Goal: Use online tool/utility: Utilize a website feature to perform a specific function

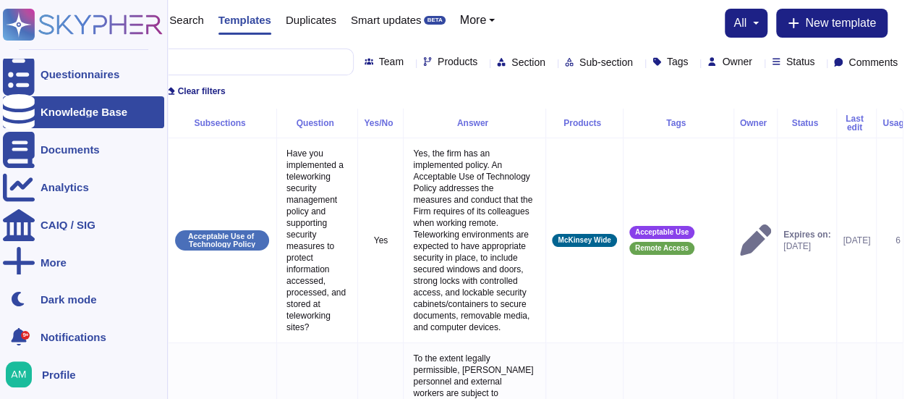
click at [22, 120] on div at bounding box center [19, 112] width 32 height 32
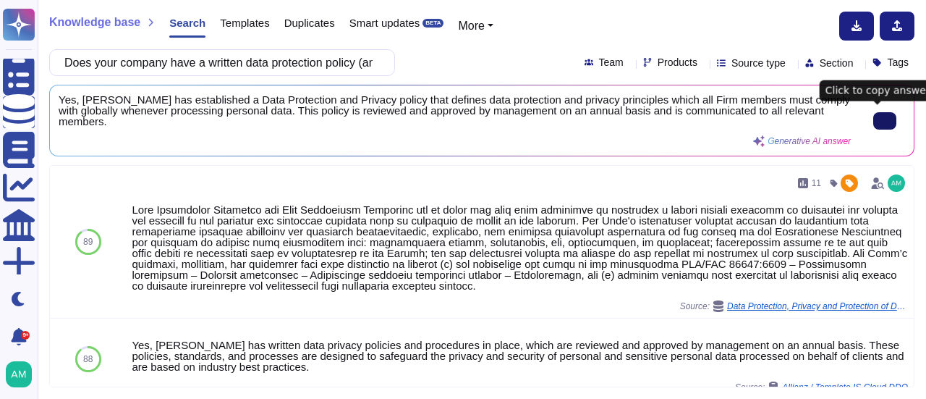
click at [885, 121] on icon at bounding box center [885, 121] width 0 height 0
click at [294, 54] on input "Does your company have a written data protection policy (an internal document t…" at bounding box center [218, 62] width 323 height 25
paste input "• Is there a department or a person in your company specifically responsible fo…"
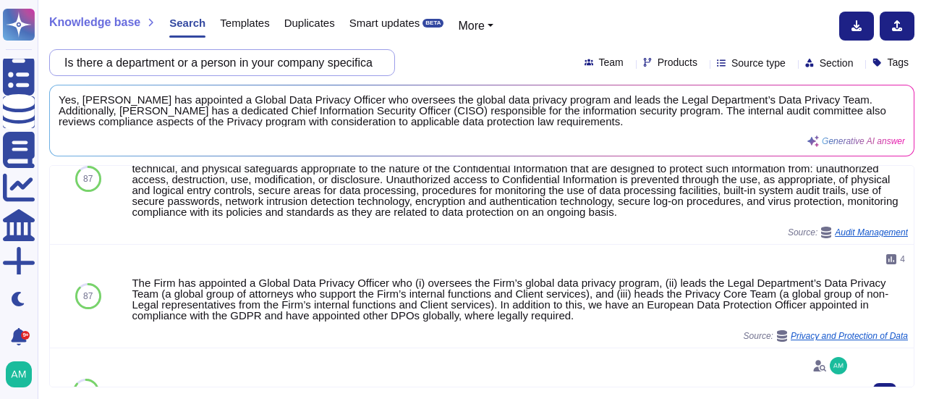
scroll to position [72, 0]
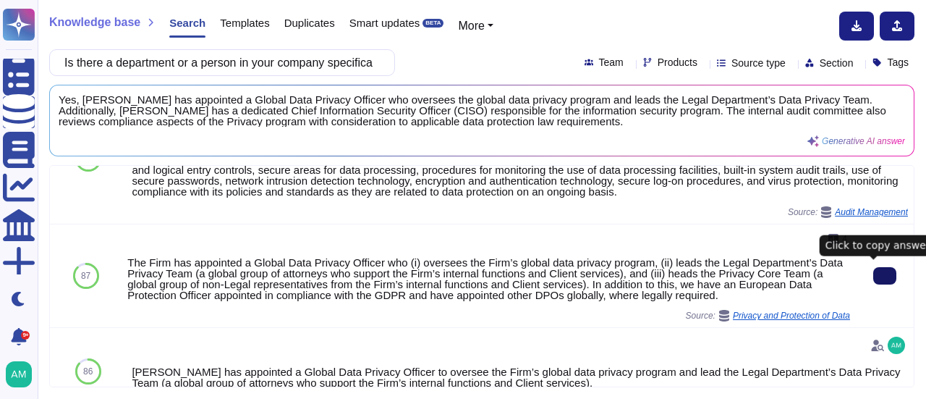
type input "Is there a department or a person in your company specifically responsible for …"
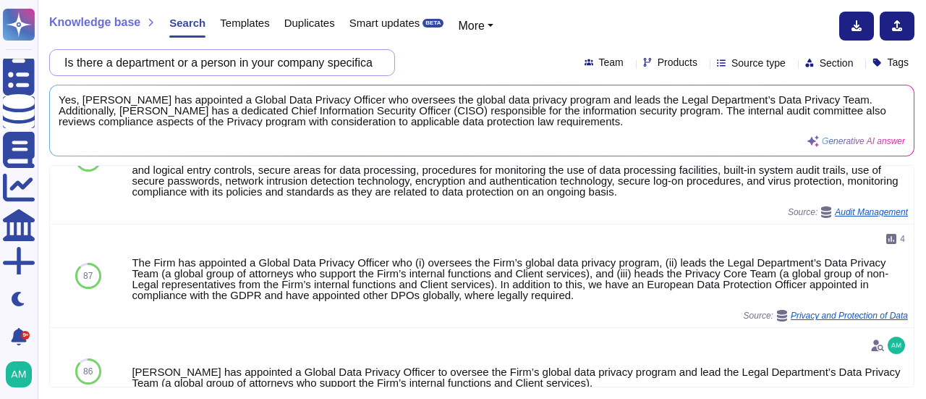
click at [312, 52] on input "Is there a department or a person in your company specifically responsible for …" at bounding box center [218, 62] width 323 height 25
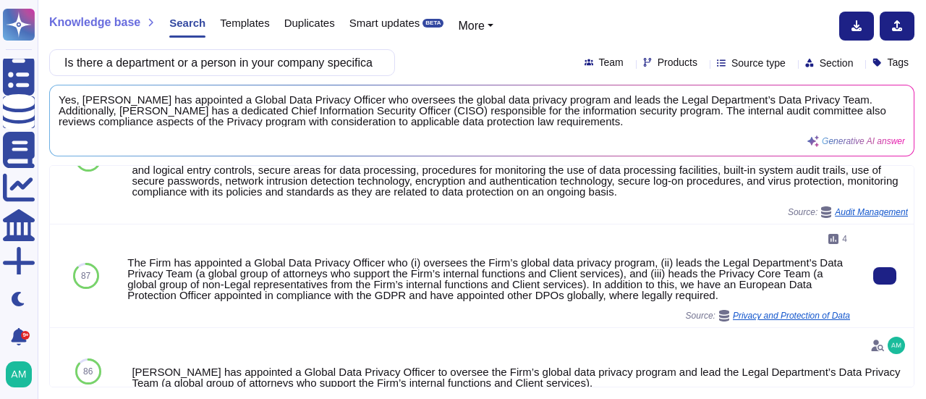
drag, startPoint x: 420, startPoint y: 351, endPoint x: 344, endPoint y: 307, distance: 87.2
click at [344, 307] on div "4 The Firm has appointed a Global Data Privacy Officer who (i) oversees the Fir…" at bounding box center [488, 275] width 723 height 91
